Goal: Task Accomplishment & Management: Use online tool/utility

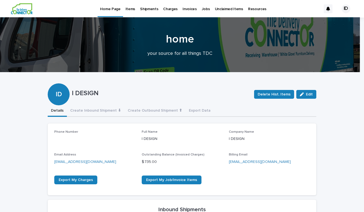
click at [132, 9] on p "Items" at bounding box center [130, 6] width 10 height 12
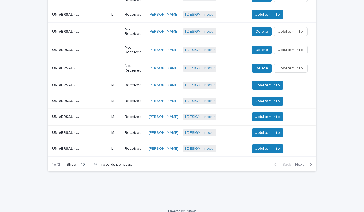
scroll to position [274, 0]
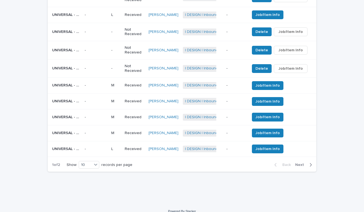
click at [300, 163] on span "Next" at bounding box center [301, 165] width 12 height 4
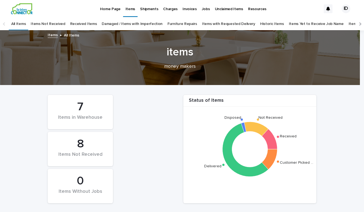
click at [107, 7] on p "Home Page" at bounding box center [110, 6] width 20 height 12
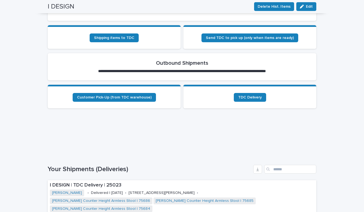
scroll to position [207, 0]
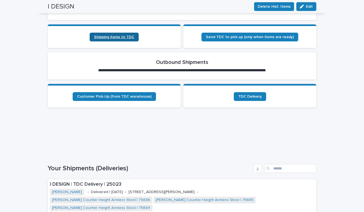
click at [130, 38] on span "Shipping items to TDC" at bounding box center [114, 37] width 40 height 4
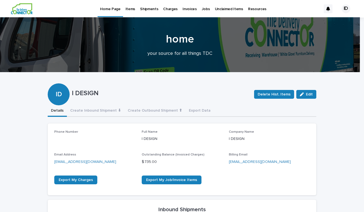
click at [130, 12] on link "Items" at bounding box center [130, 8] width 15 height 17
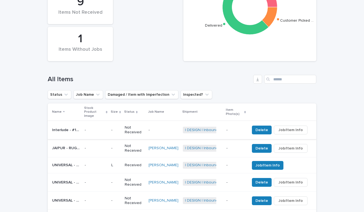
scroll to position [142, 0]
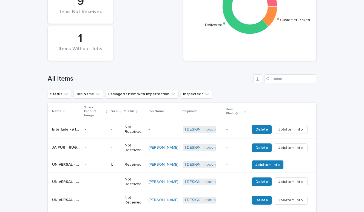
click at [286, 127] on span "Job/Item Info" at bounding box center [290, 129] width 24 height 5
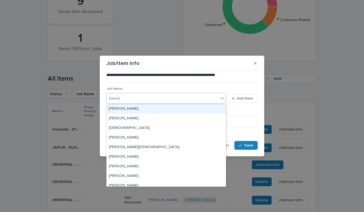
click at [177, 98] on div "Select..." at bounding box center [163, 98] width 112 height 9
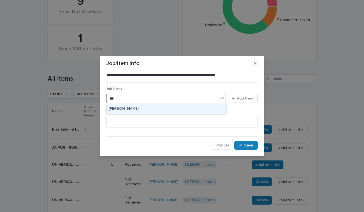
type input "****"
click at [131, 108] on div "[PERSON_NAME]" at bounding box center [166, 109] width 119 height 10
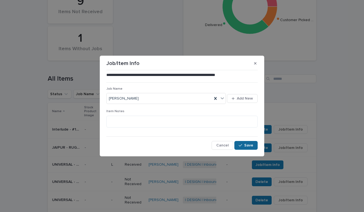
click at [253, 145] on button "Save" at bounding box center [245, 145] width 23 height 9
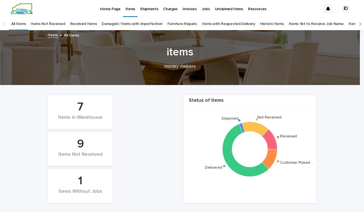
scroll to position [0, 0]
